Goal: Task Accomplishment & Management: Use online tool/utility

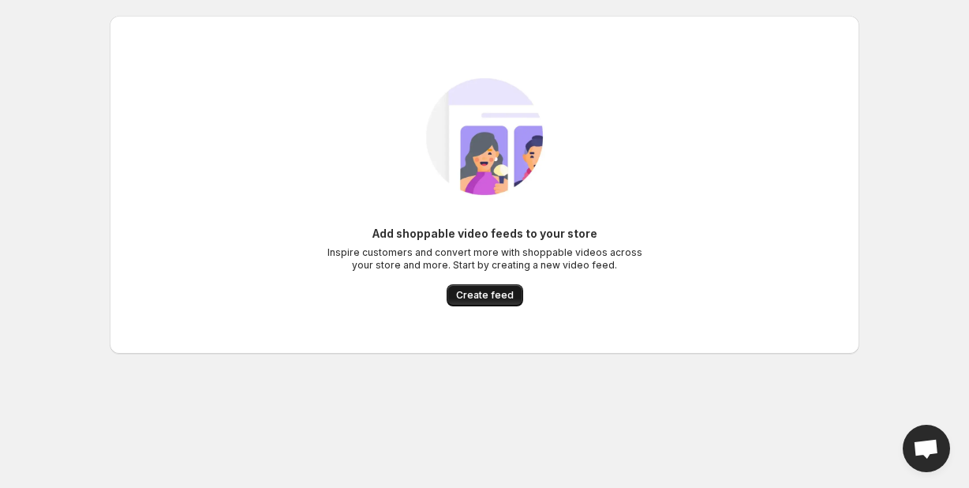
click at [487, 298] on span "Create feed" at bounding box center [485, 295] width 58 height 13
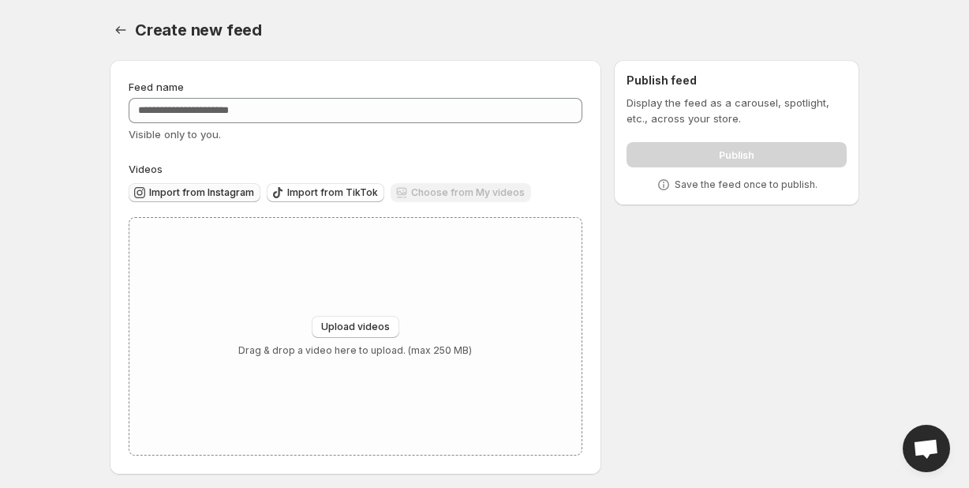
click at [226, 192] on span "Import from Instagram" at bounding box center [201, 192] width 105 height 13
click at [301, 186] on button "Import from TikTok" at bounding box center [326, 192] width 118 height 19
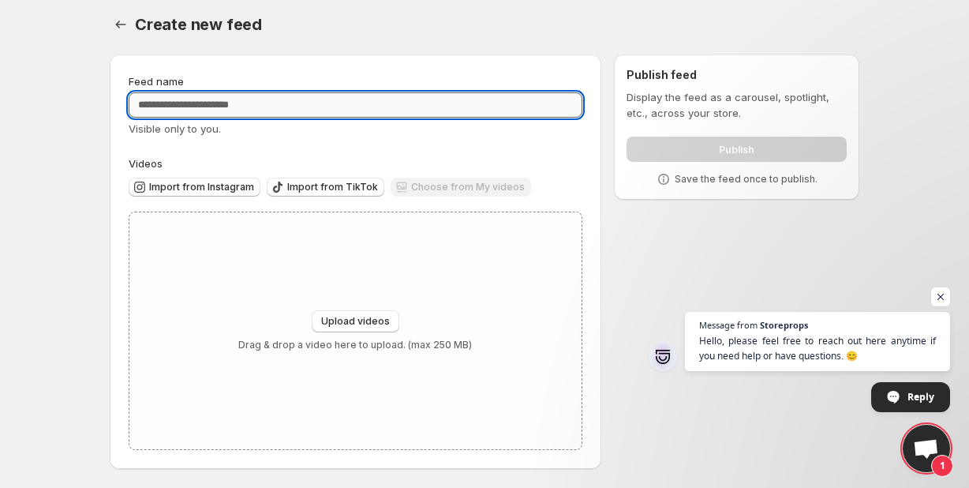
click at [241, 102] on input "Feed name" at bounding box center [356, 104] width 454 height 25
click at [228, 190] on span "Import from Instagram" at bounding box center [201, 187] width 105 height 13
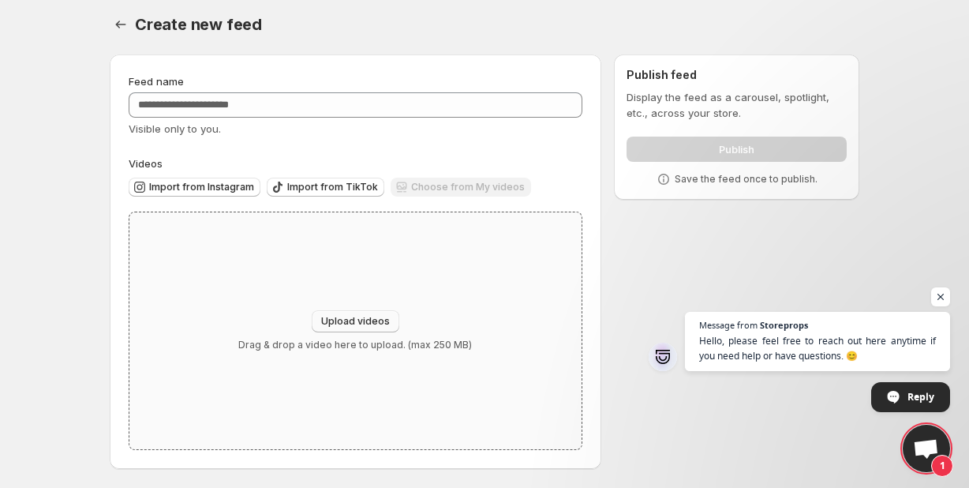
click at [369, 319] on span "Upload videos" at bounding box center [355, 321] width 69 height 13
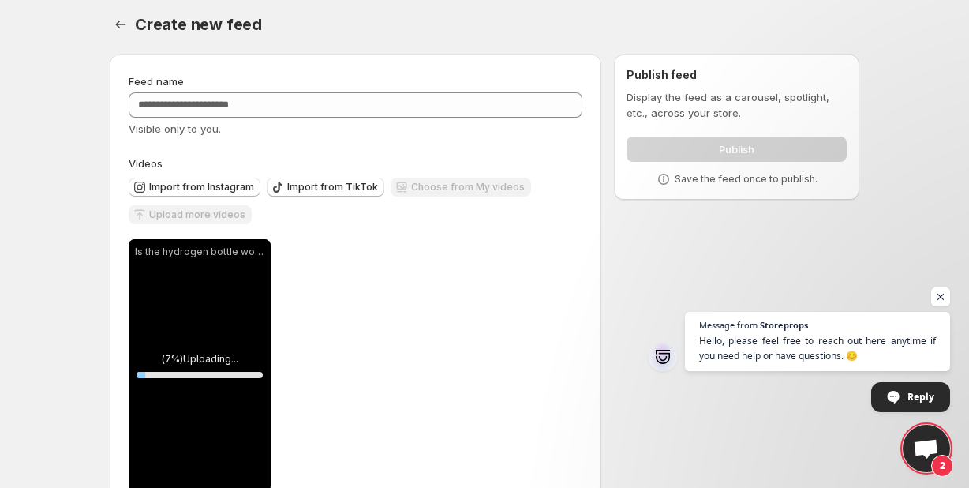
scroll to position [48, 0]
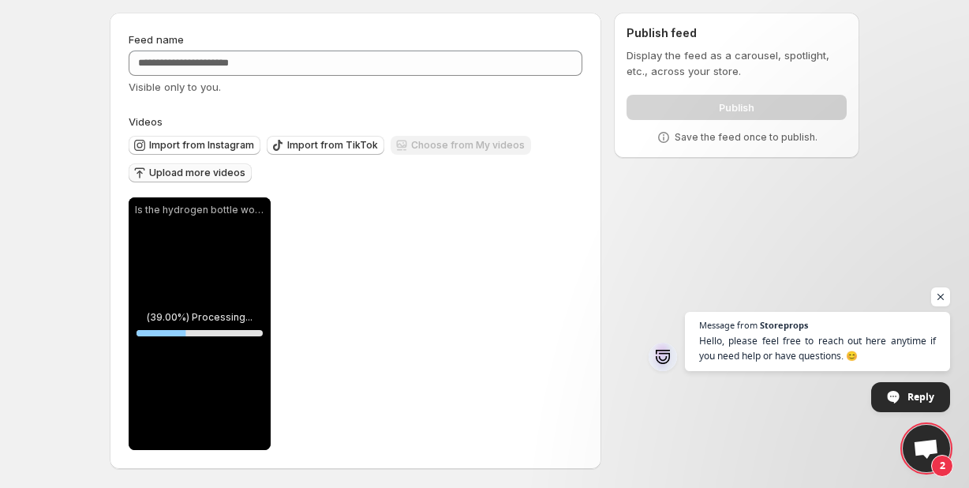
click at [198, 174] on span "Upload more videos" at bounding box center [197, 172] width 96 height 13
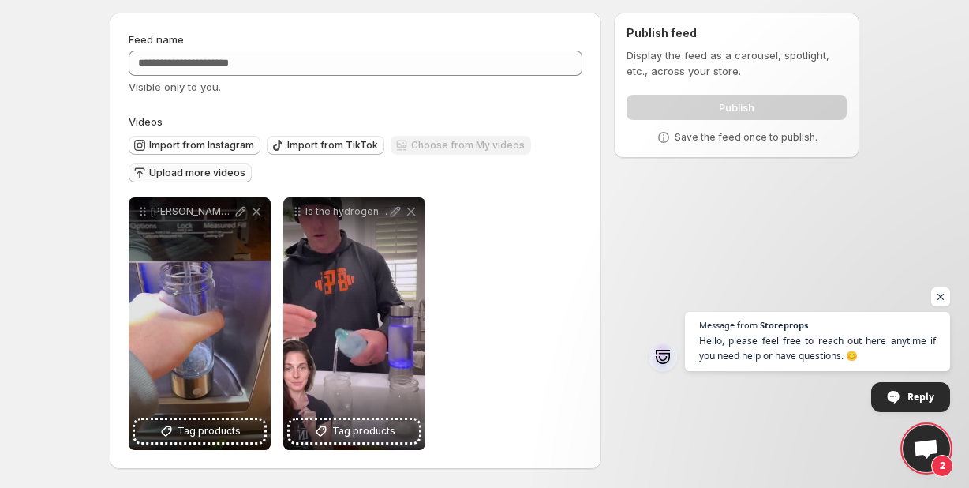
click at [224, 170] on span "Upload more videos" at bounding box center [197, 172] width 96 height 13
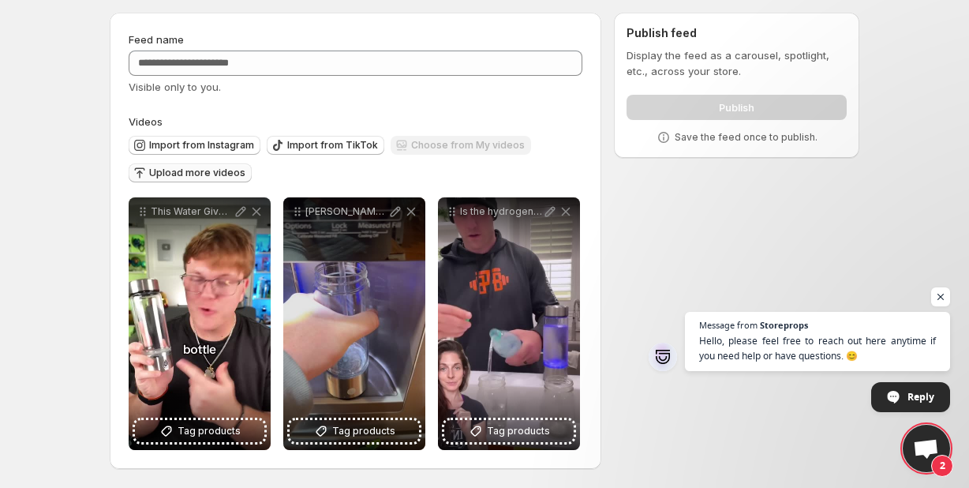
click at [210, 178] on span "Upload more videos" at bounding box center [197, 172] width 96 height 13
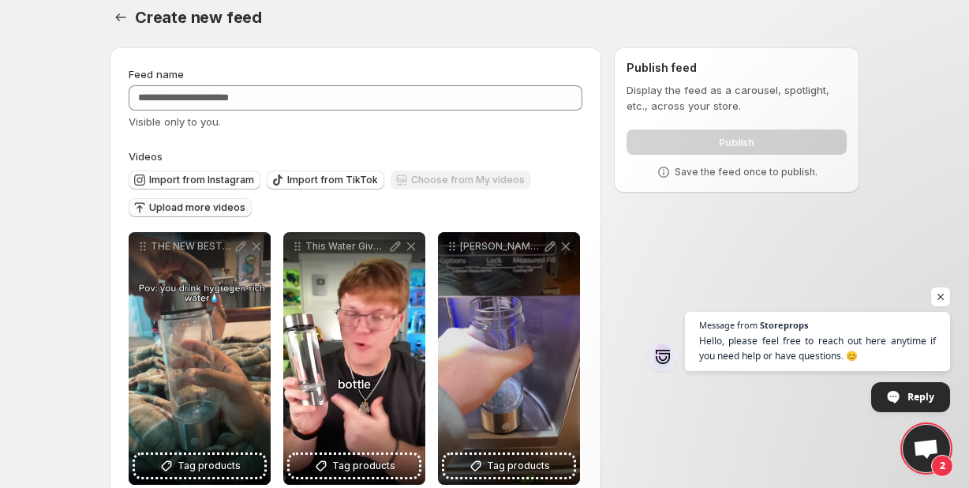
scroll to position [0, 0]
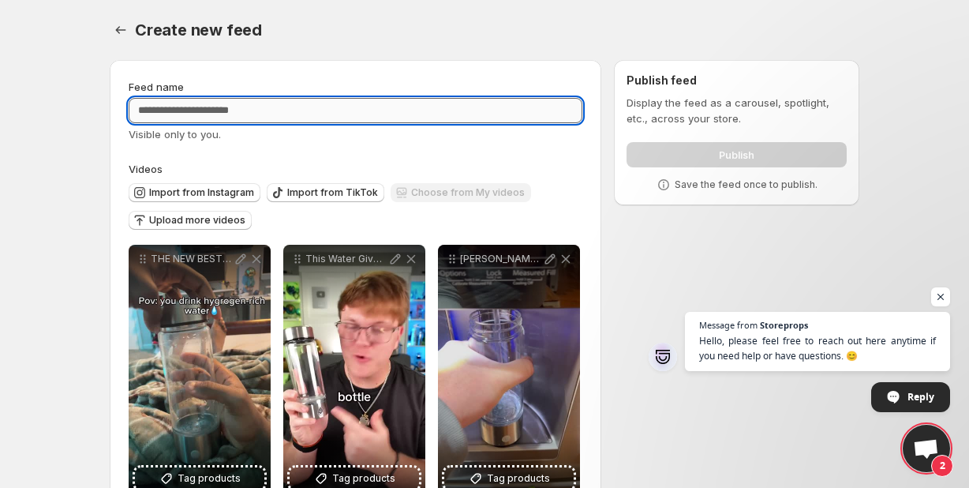
click at [203, 107] on input "Feed name" at bounding box center [356, 110] width 454 height 25
click at [197, 223] on span "Upload more videos" at bounding box center [197, 220] width 96 height 13
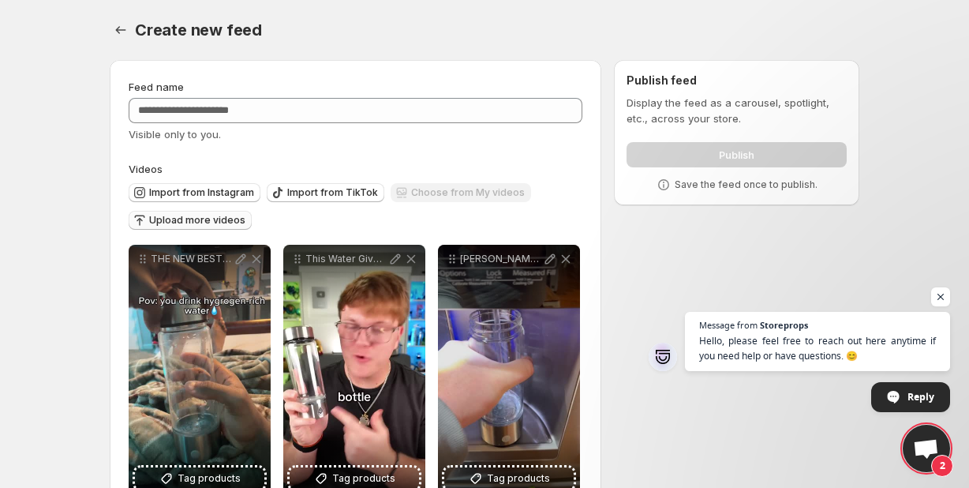
click at [183, 217] on span "Upload more videos" at bounding box center [197, 220] width 96 height 13
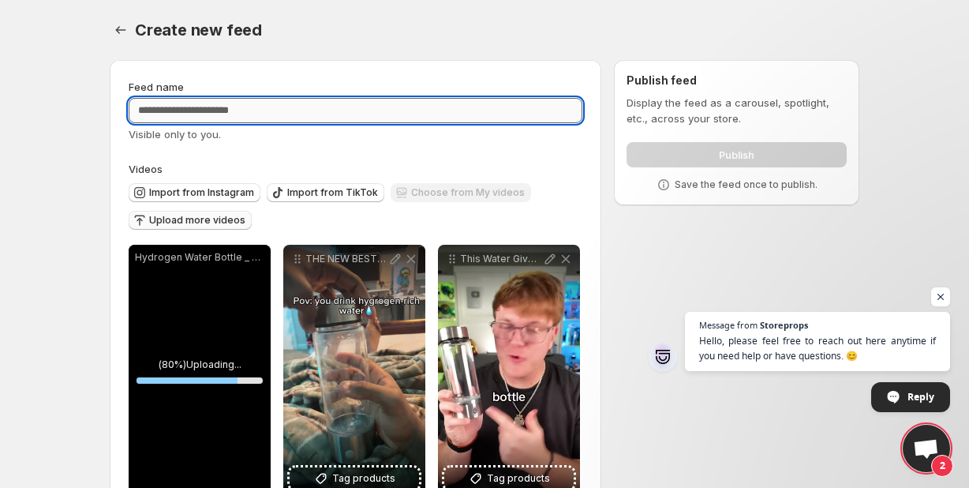
click at [354, 110] on input "Feed name" at bounding box center [356, 110] width 454 height 25
type input "**********"
click at [346, 35] on div "Create new feed" at bounding box center [497, 30] width 724 height 22
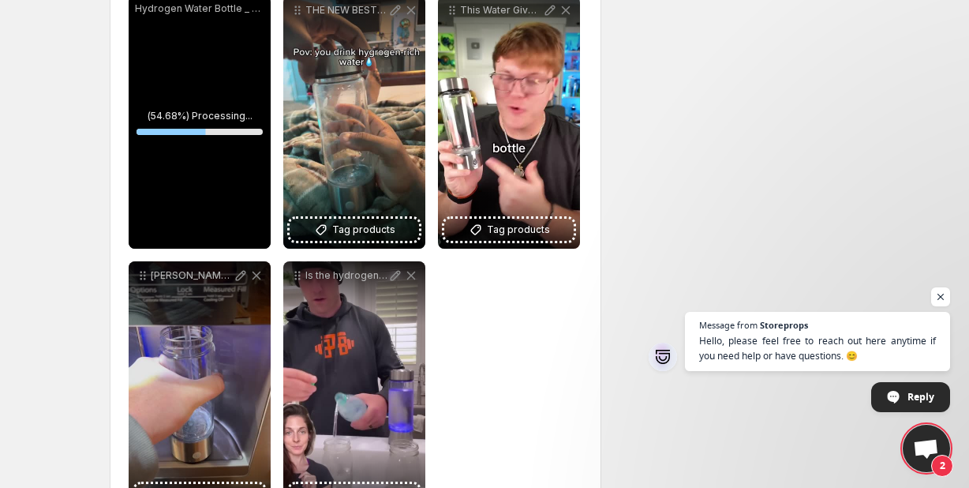
scroll to position [313, 0]
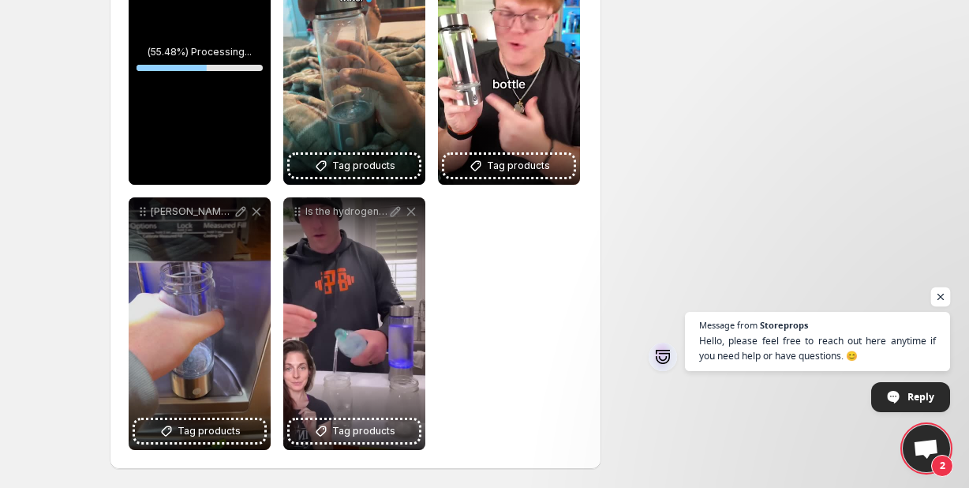
click at [941, 294] on span "Open chat" at bounding box center [941, 297] width 20 height 20
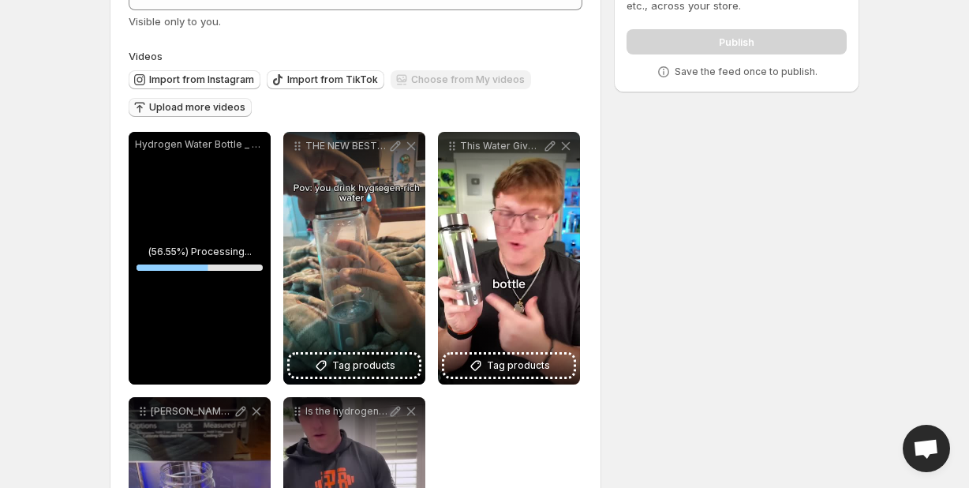
scroll to position [0, 0]
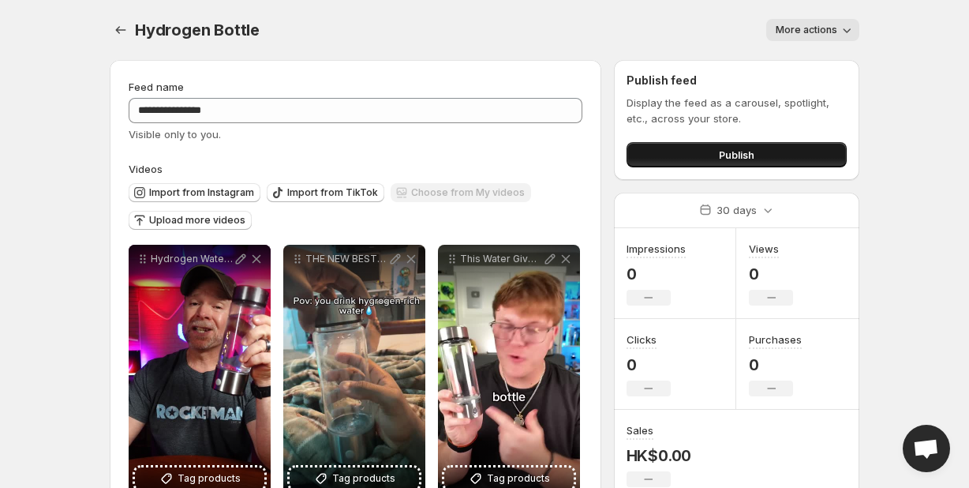
click at [737, 163] on button "Publish" at bounding box center [737, 154] width 220 height 25
